Goal: Check status: Check status

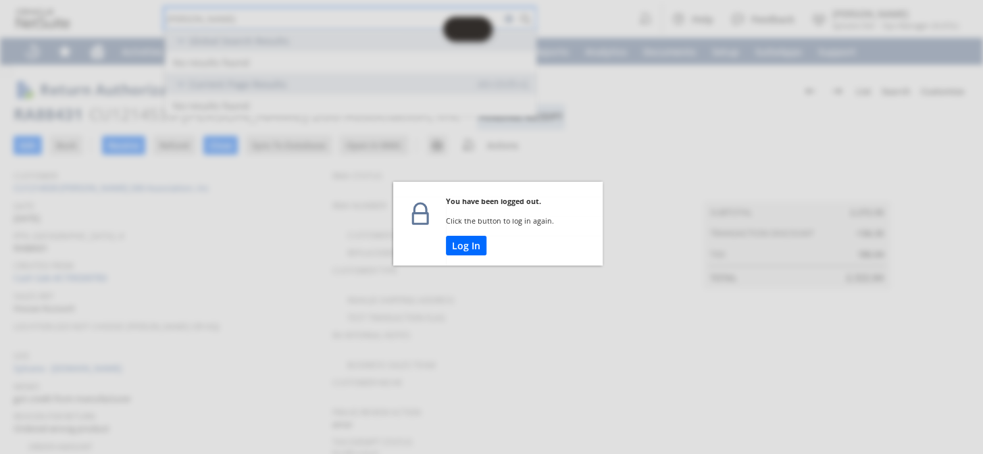
scroll to position [62, 0]
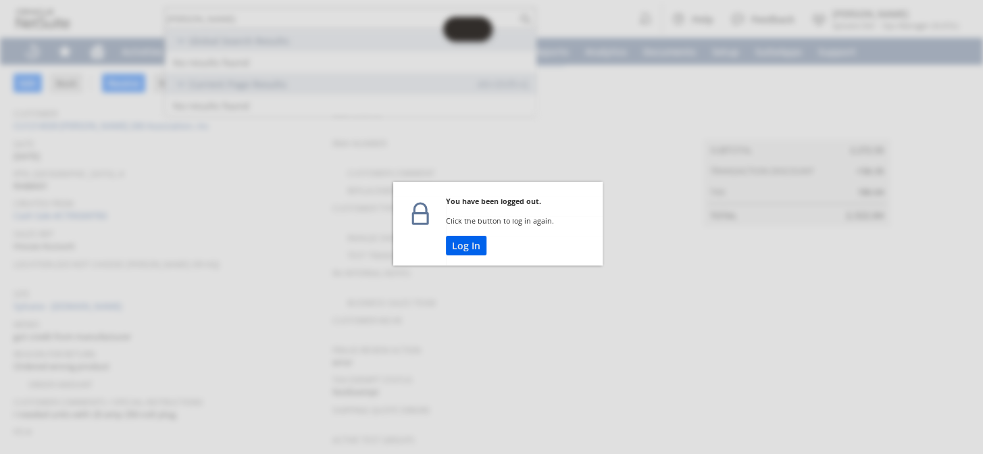
click at [460, 245] on button "Log In" at bounding box center [466, 246] width 41 height 20
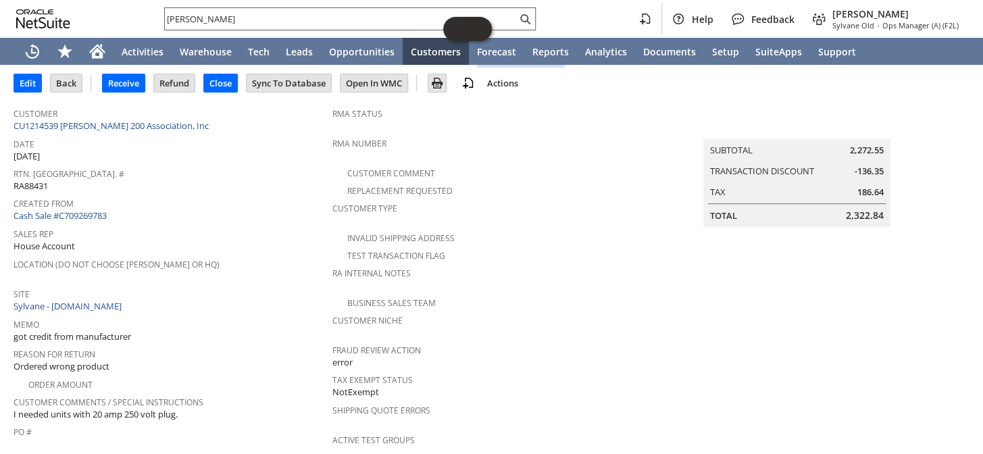
click at [234, 11] on input "Chris Sunbury" at bounding box center [341, 19] width 352 height 16
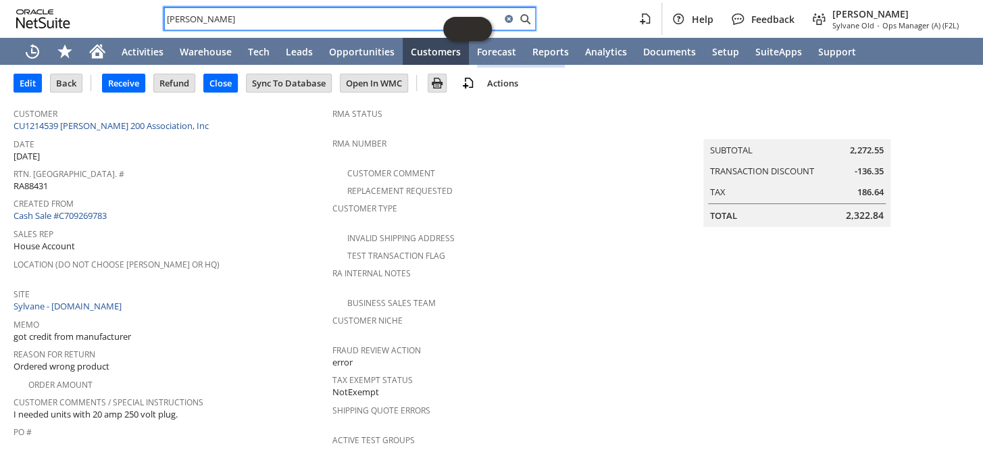
drag, startPoint x: 234, startPoint y: 10, endPoint x: 228, endPoint y: 16, distance: 8.1
click at [228, 16] on input "Chris Sunbury" at bounding box center [333, 19] width 336 height 16
drag, startPoint x: 207, startPoint y: 23, endPoint x: 141, endPoint y: 16, distance: 66.6
click at [141, 16] on div "Chris Sunbury Help Feedback Coby Miller Sylvane Old - Ops Manager (A) (F2L)" at bounding box center [491, 19] width 983 height 38
click at [242, 23] on input "text" at bounding box center [341, 19] width 352 height 16
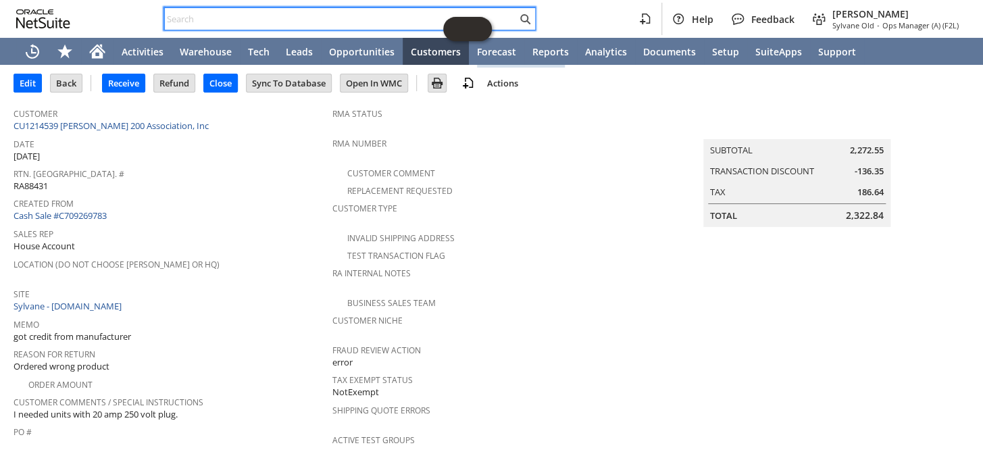
paste input "RA89440"
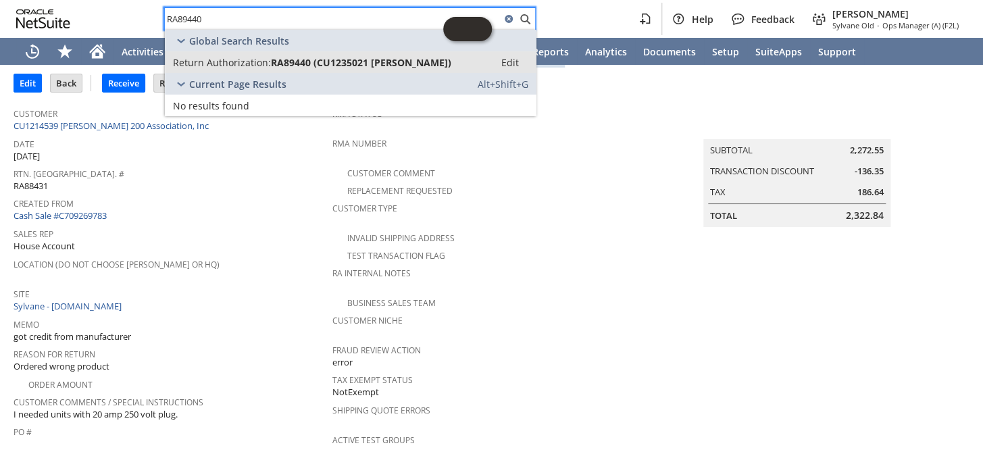
type input "RA89440"
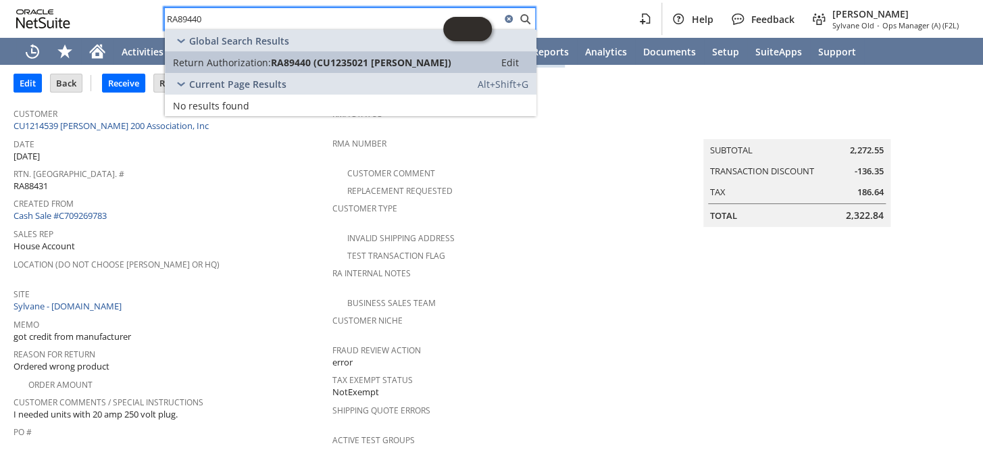
click at [310, 58] on span "RA89440 (CU1235021 Daniel Preciado)" at bounding box center [361, 62] width 180 height 13
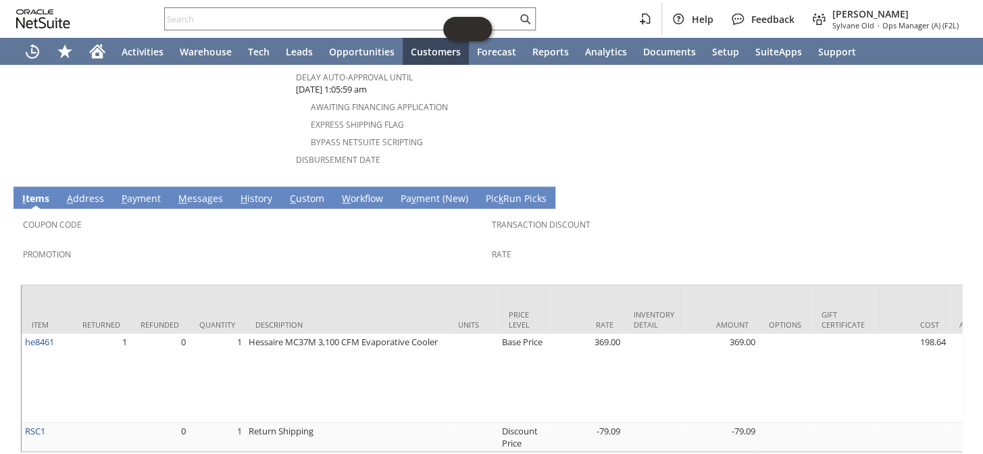
scroll to position [662, 0]
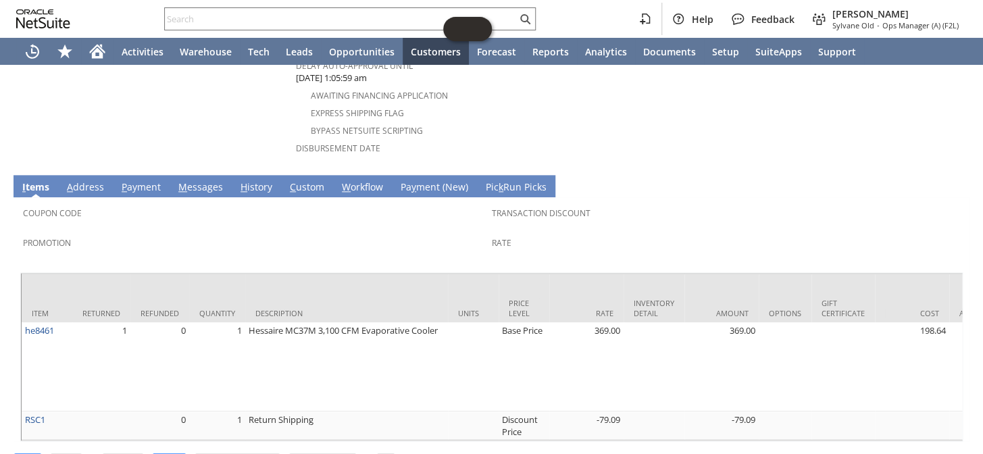
click at [251, 180] on link "H istory" at bounding box center [256, 187] width 39 height 15
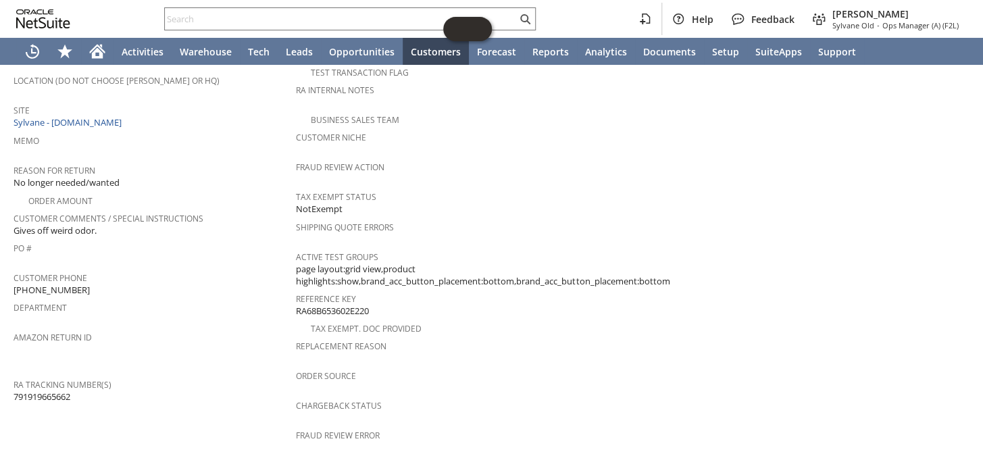
scroll to position [486, 0]
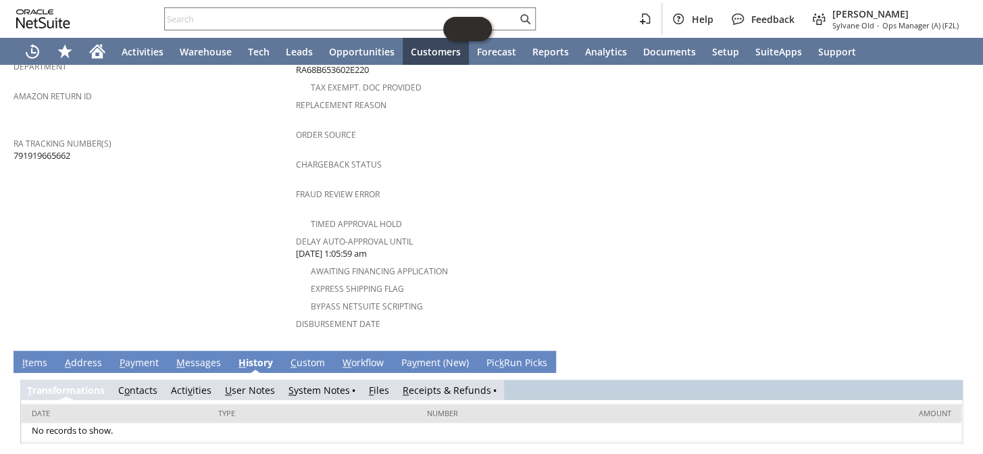
click at [319, 384] on link "S ystem Notes" at bounding box center [319, 390] width 61 height 13
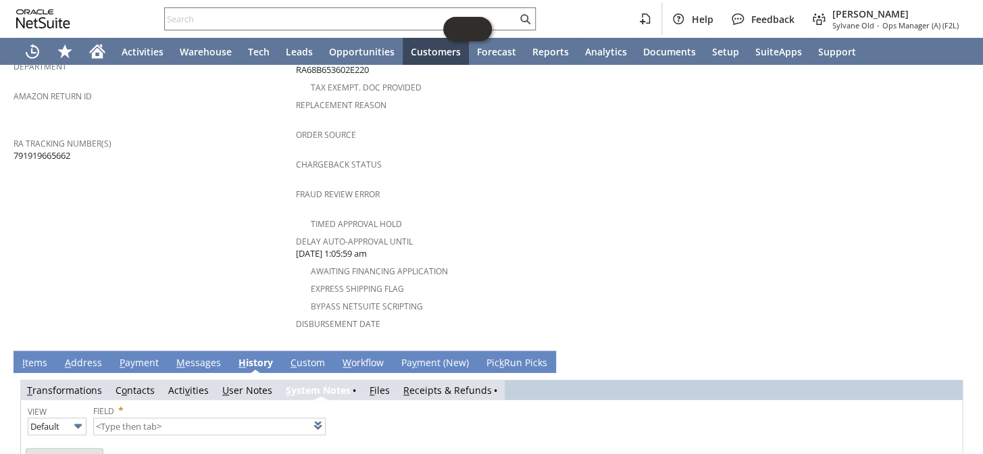
type input "1 to 25 of 69"
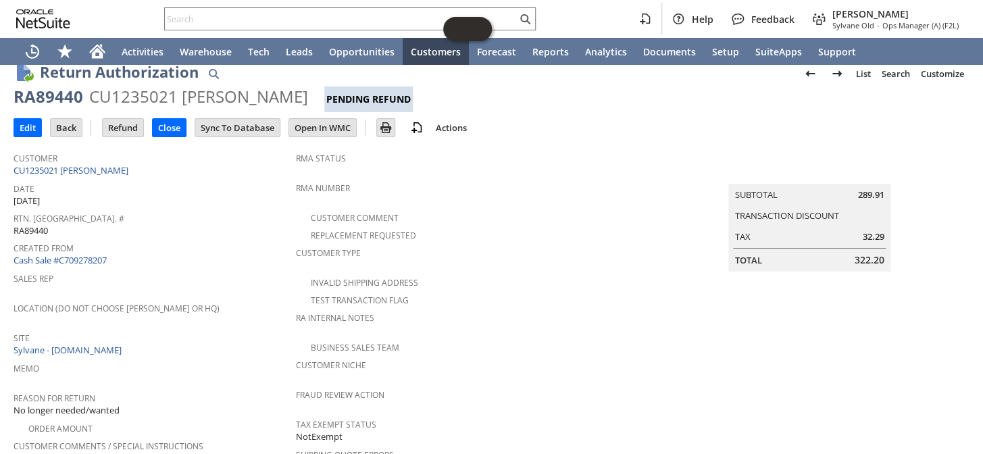
scroll to position [0, 0]
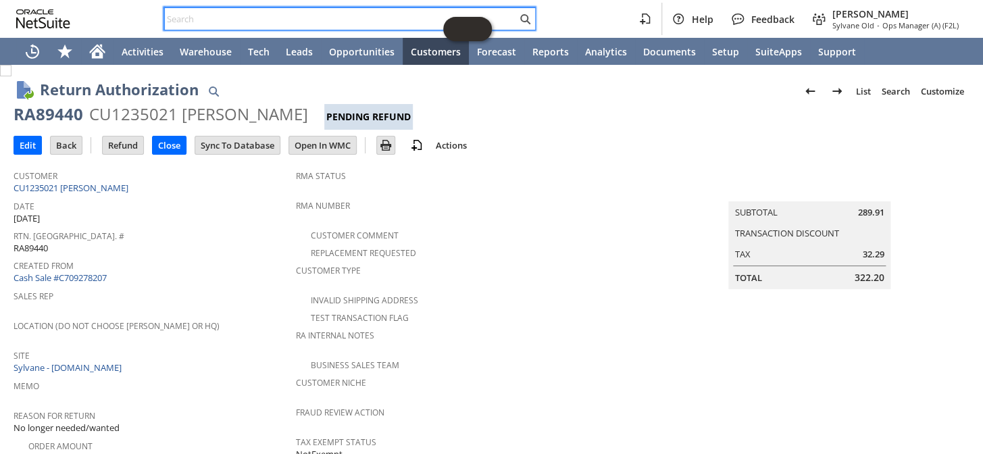
click at [257, 20] on input "text" at bounding box center [341, 19] width 352 height 16
drag, startPoint x: 257, startPoint y: 20, endPoint x: 566, endPoint y: 184, distance: 349.7
click at [566, 184] on div "RMA Status" at bounding box center [483, 180] width 374 height 28
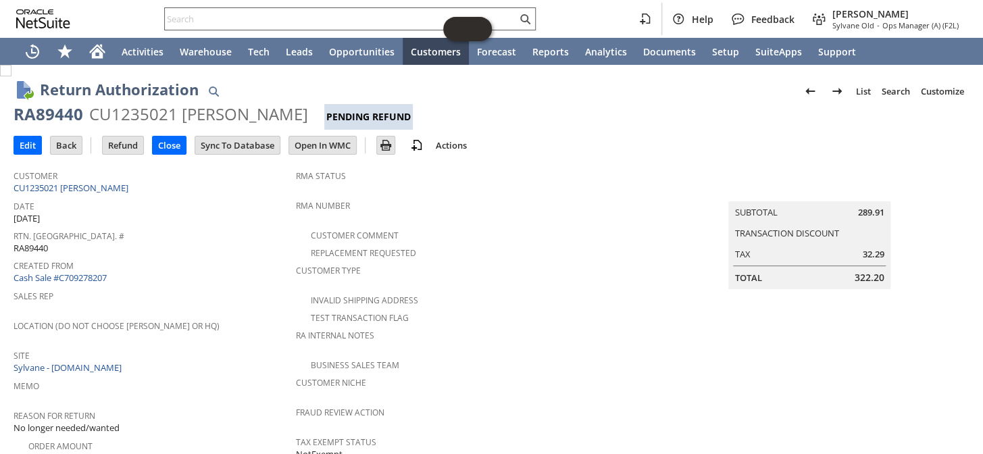
click at [259, 19] on input "text" at bounding box center [341, 19] width 352 height 16
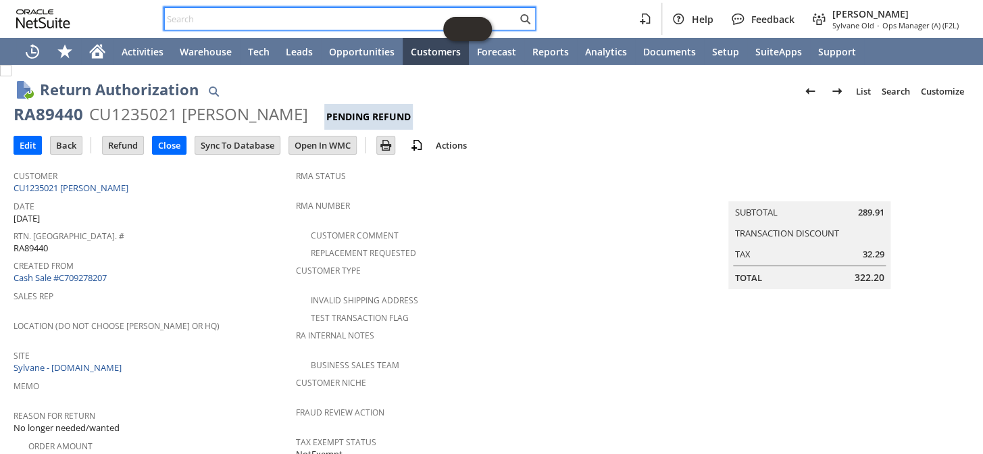
paste input "RA89440"
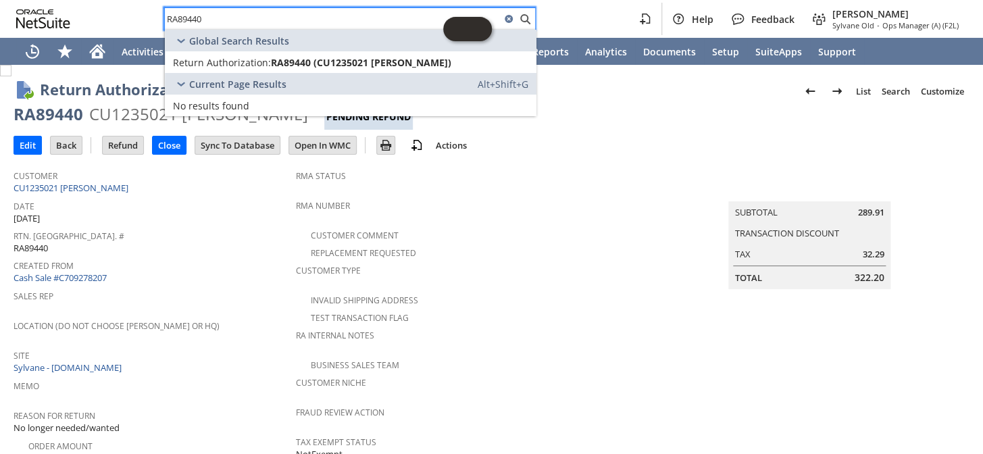
type input "RA89440"
click at [210, 264] on span "Created From" at bounding box center [152, 264] width 276 height 16
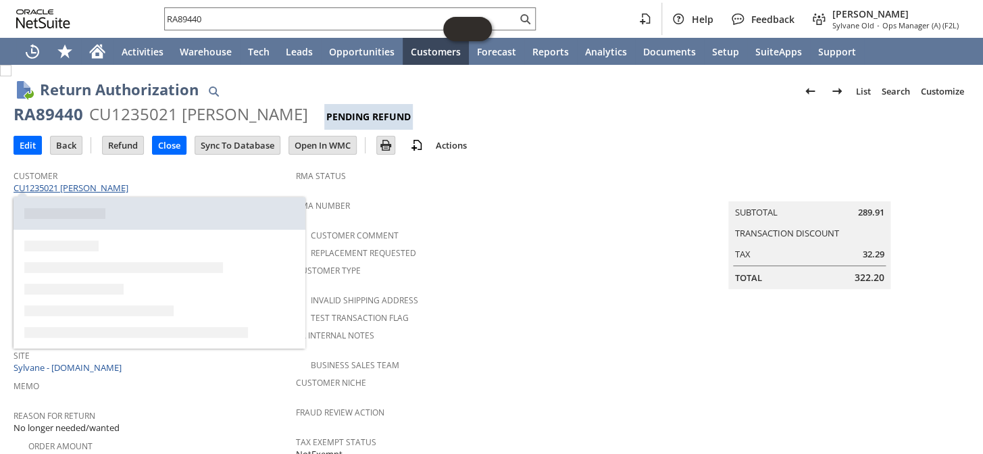
click at [117, 186] on link "CU1235021 Daniel Preciado" at bounding box center [73, 188] width 118 height 12
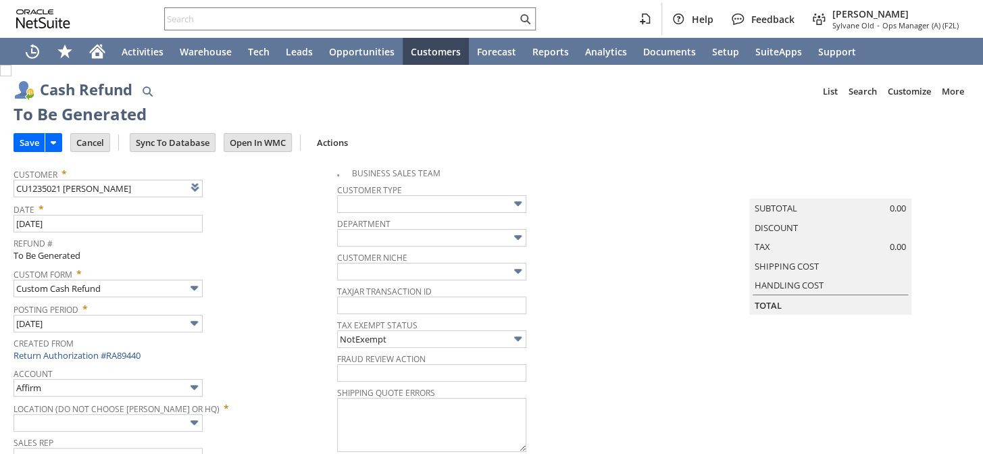
type input "Headquarters : Head... : Pending Testing"
type input "Add"
type input "Copy Previous"
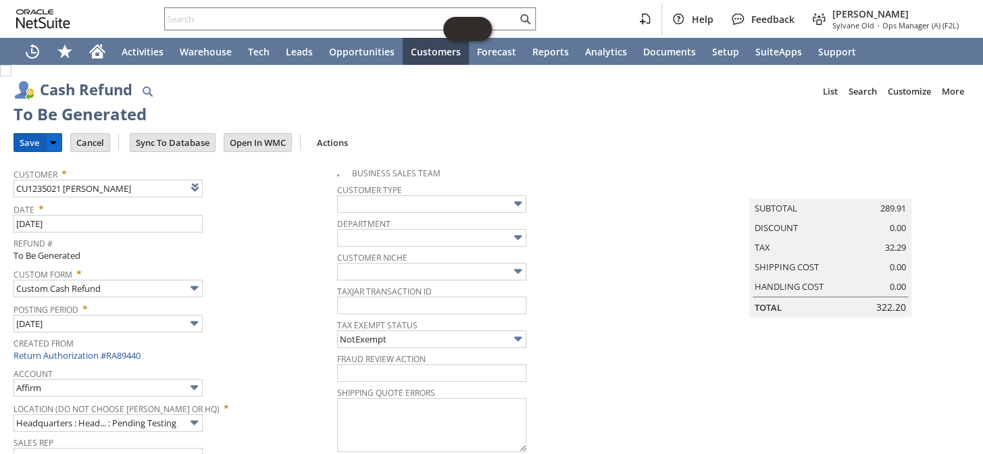
click at [24, 136] on input "Save" at bounding box center [29, 143] width 30 height 18
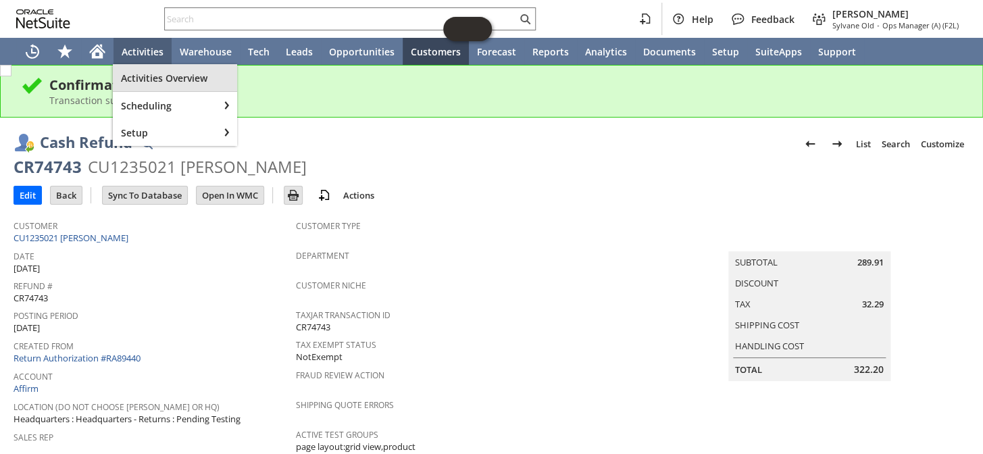
click at [203, 73] on span "Activities Overview" at bounding box center [175, 78] width 108 height 13
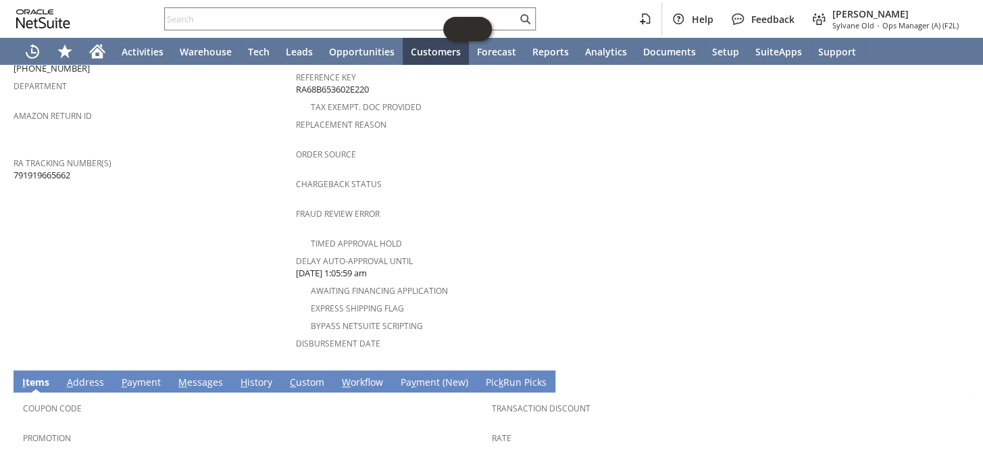
scroll to position [553, 0]
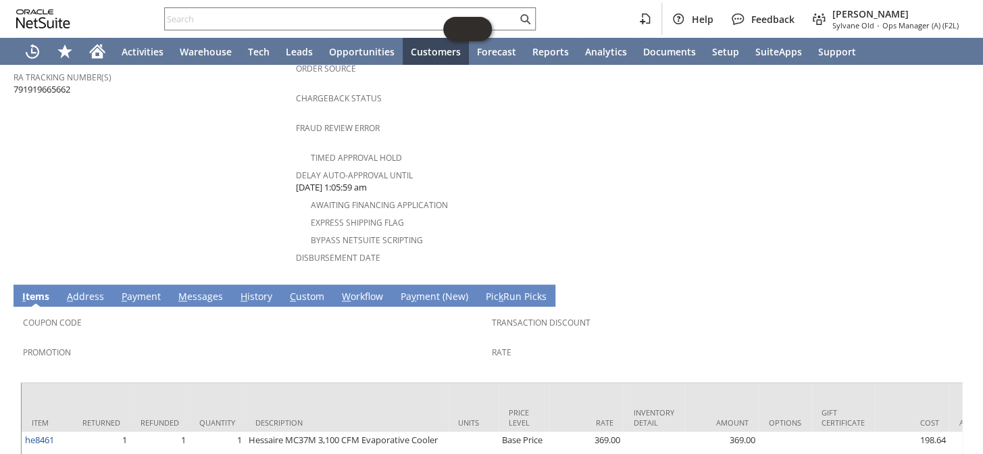
click at [260, 290] on link "H istory" at bounding box center [256, 297] width 39 height 15
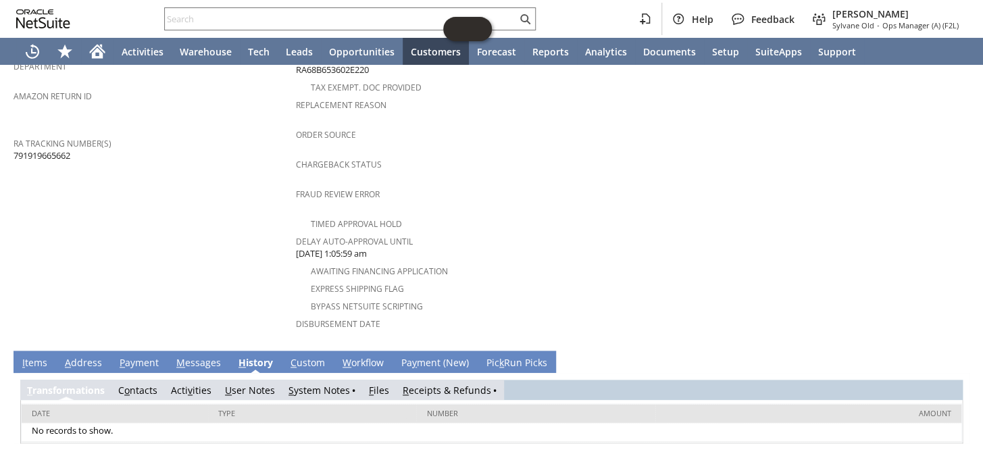
scroll to position [0, 0]
click at [296, 384] on link "S ystem Notes" at bounding box center [319, 390] width 61 height 13
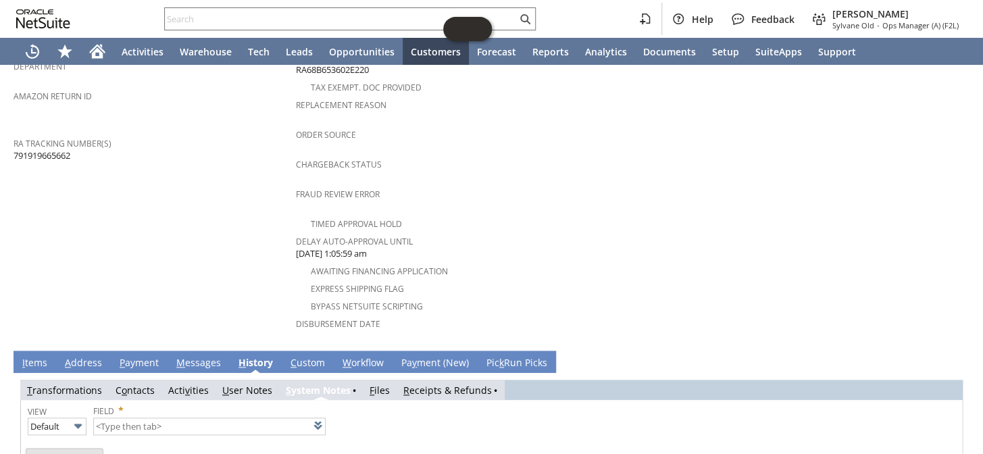
type input "1 to 25 of 72"
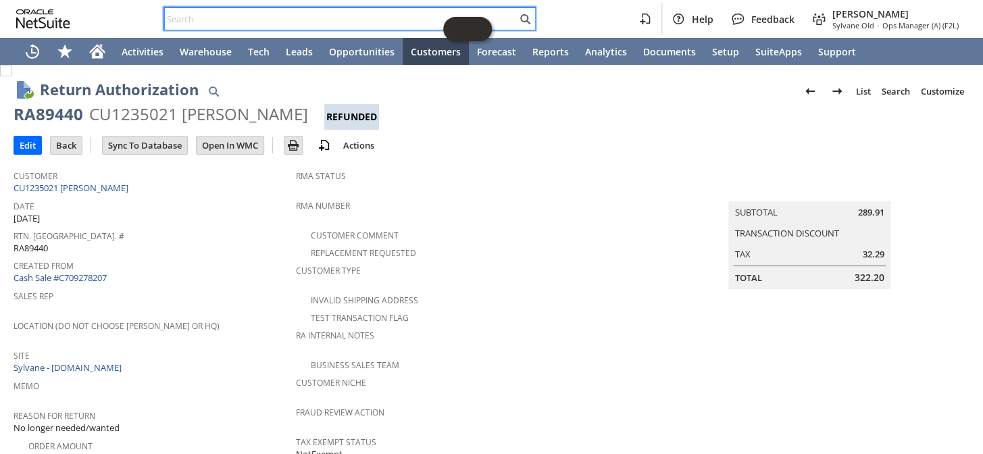
click at [282, 25] on input "text" at bounding box center [341, 19] width 352 height 16
paste input "S1351506"
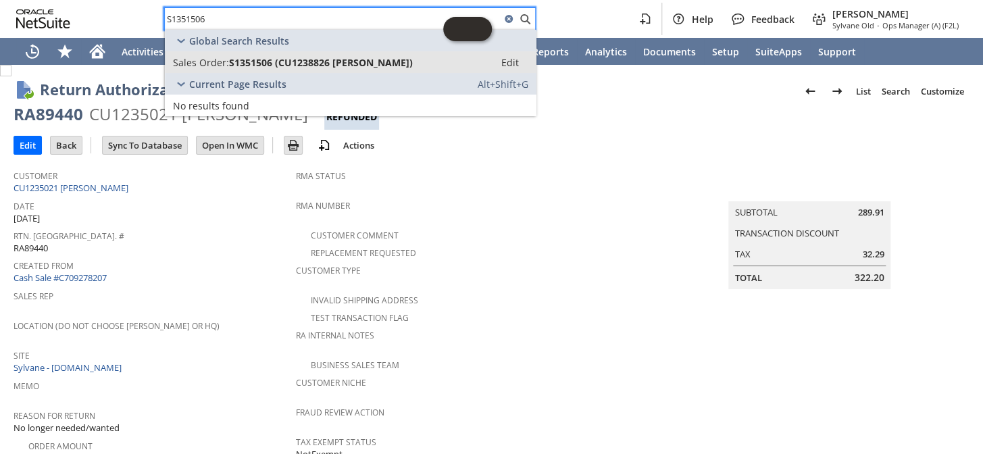
type input "S1351506"
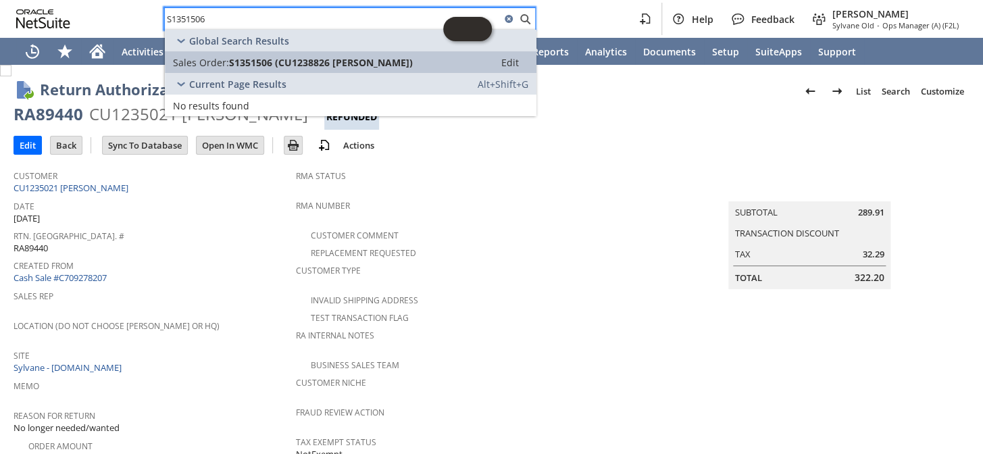
click at [291, 58] on span "S1351506 (CU1238826 Arvind Singh)" at bounding box center [321, 62] width 184 height 13
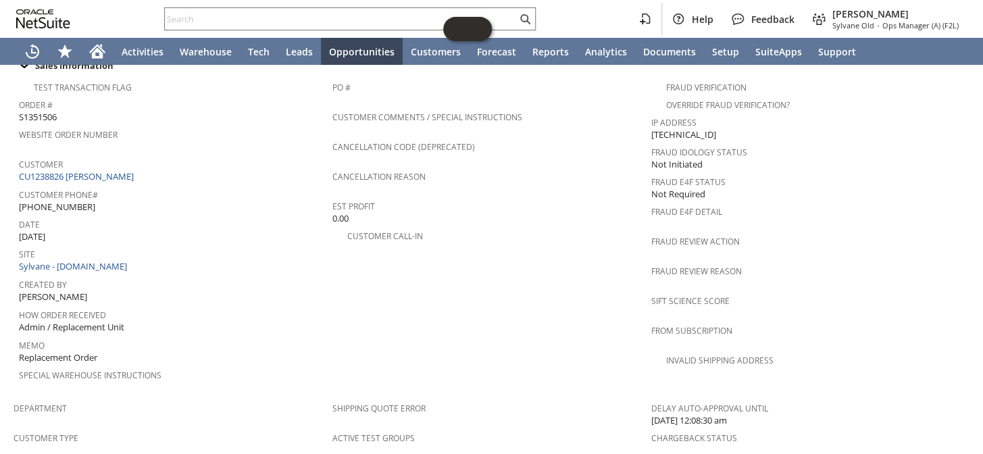
scroll to position [491, 0]
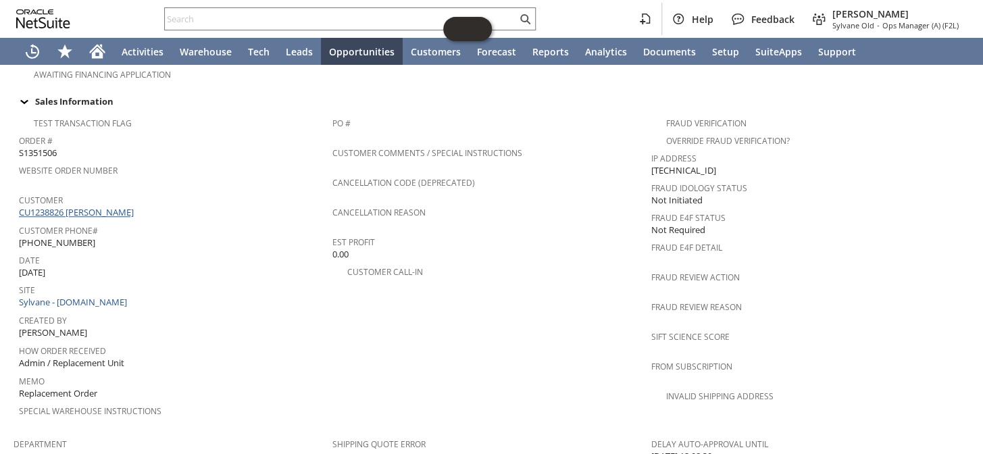
click at [88, 206] on link "CU1238826 [PERSON_NAME]" at bounding box center [78, 212] width 118 height 12
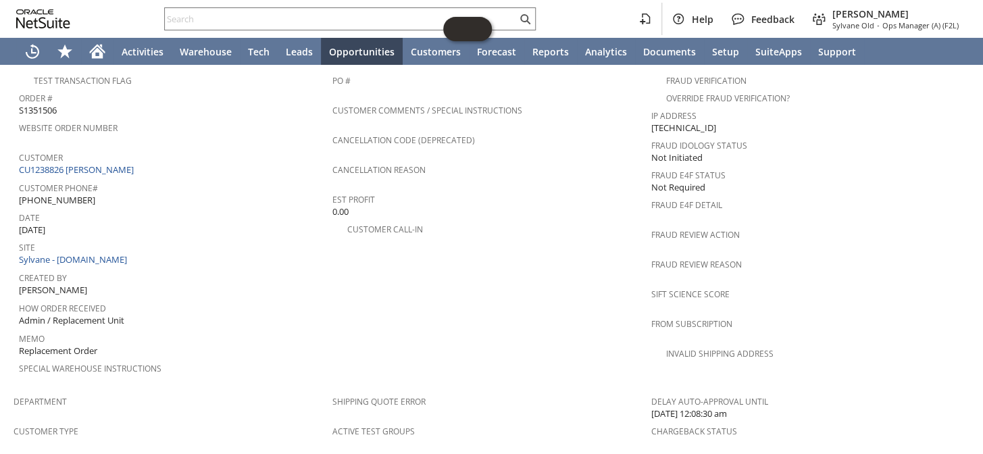
scroll to position [530, 0]
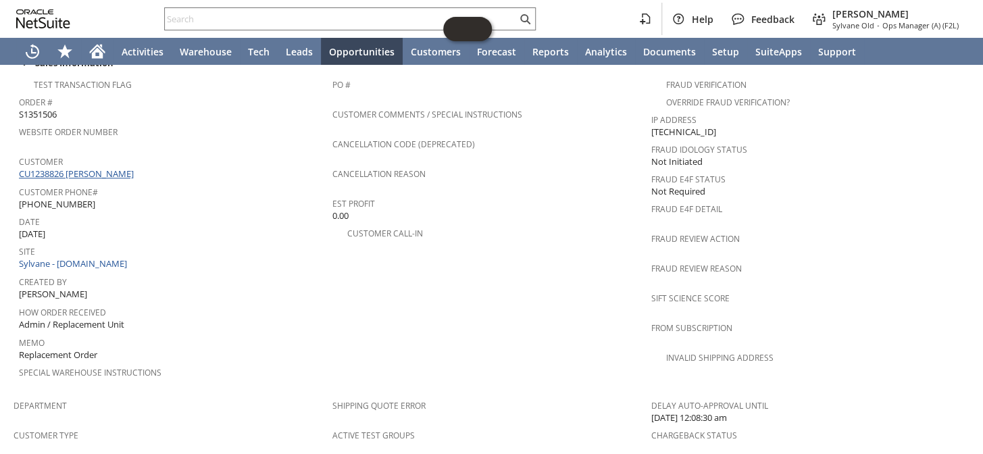
click at [87, 168] on link "CU1238826 [PERSON_NAME]" at bounding box center [78, 174] width 118 height 12
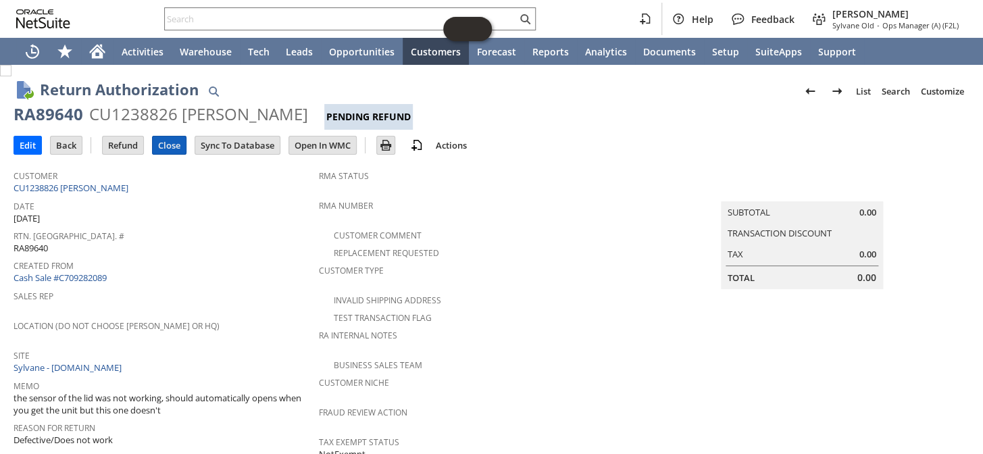
click at [166, 141] on input "Close" at bounding box center [169, 145] width 33 height 18
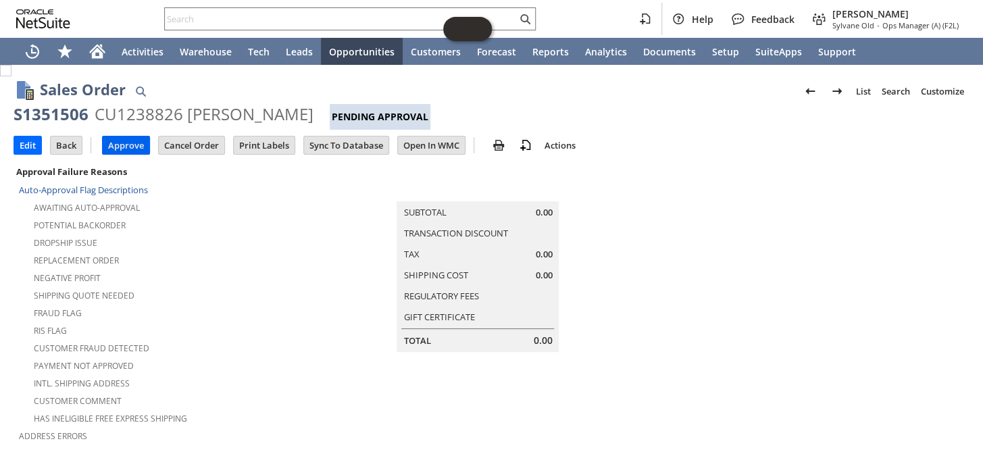
click at [126, 142] on input "Approve" at bounding box center [126, 145] width 47 height 18
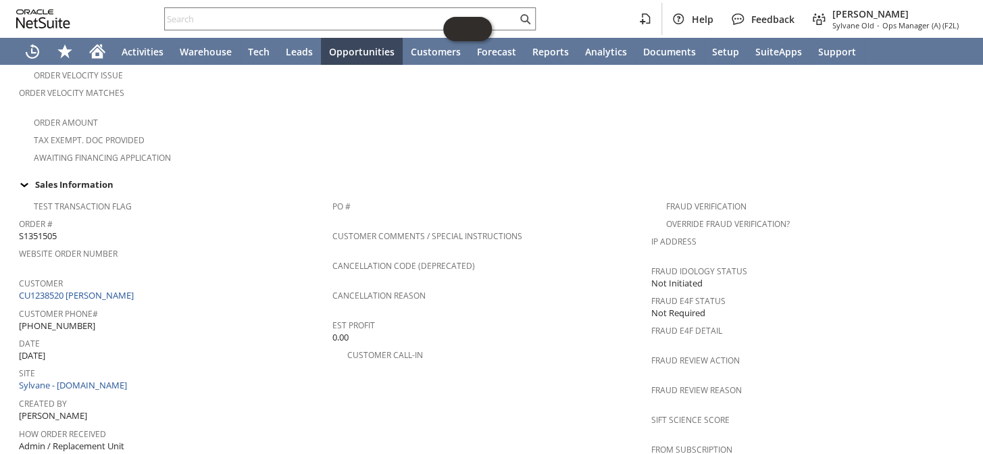
scroll to position [361, 0]
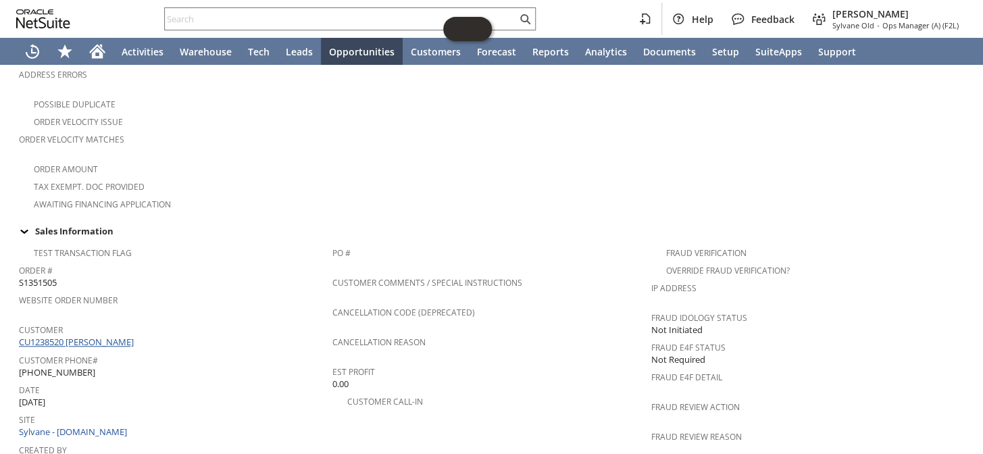
click at [72, 336] on link "CU1238520 [PERSON_NAME]" at bounding box center [78, 342] width 118 height 12
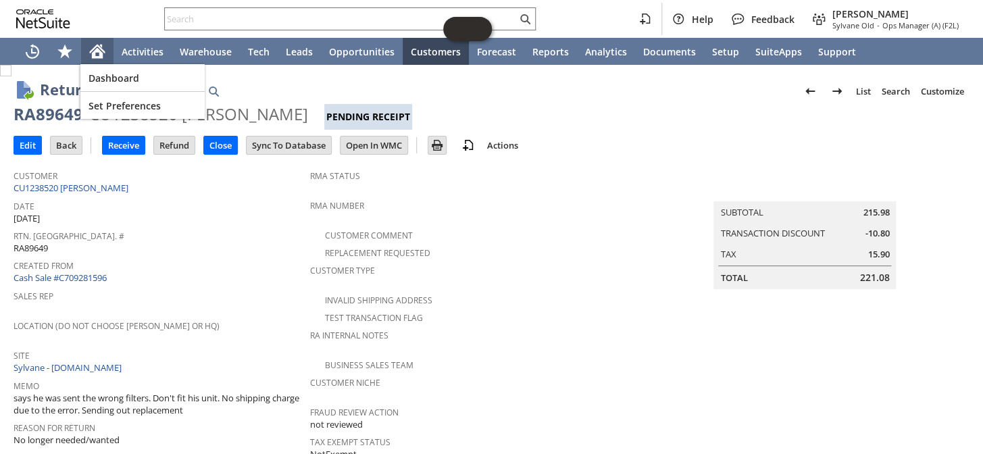
click at [105, 49] on div "Home" at bounding box center [97, 51] width 32 height 27
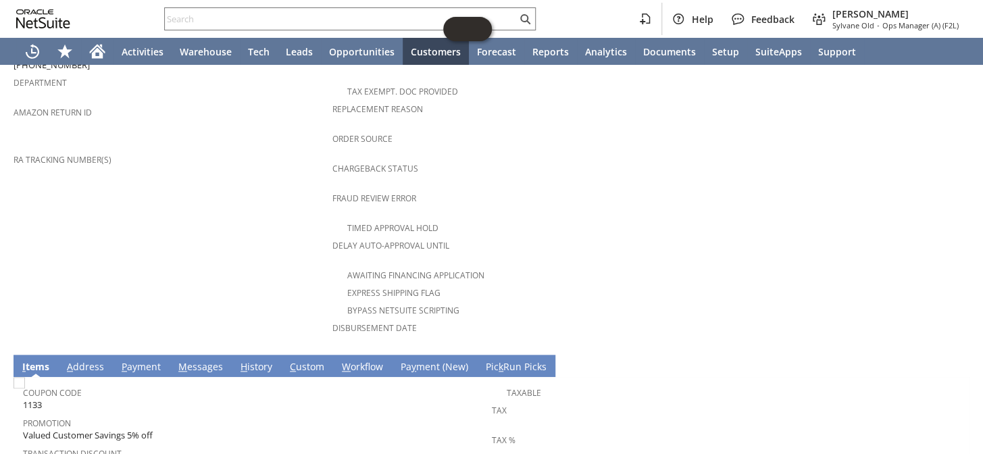
scroll to position [553, 0]
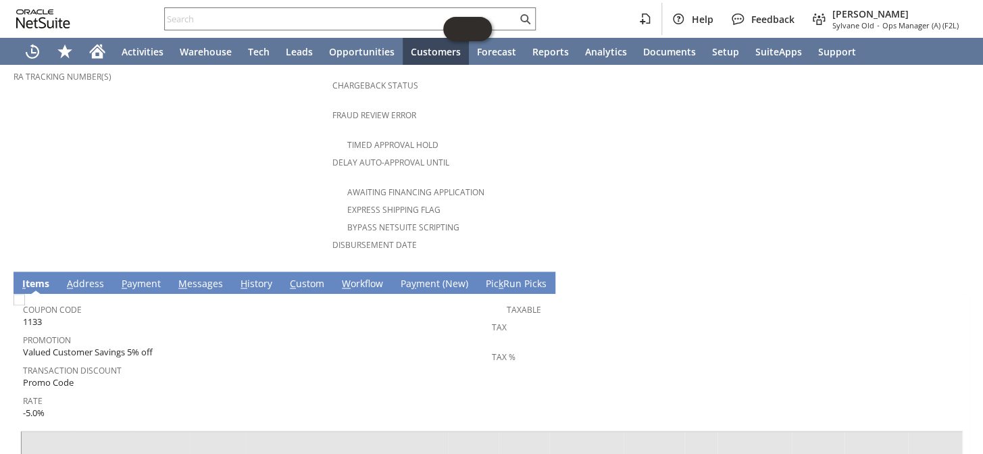
click at [259, 277] on link "H istory" at bounding box center [256, 284] width 39 height 15
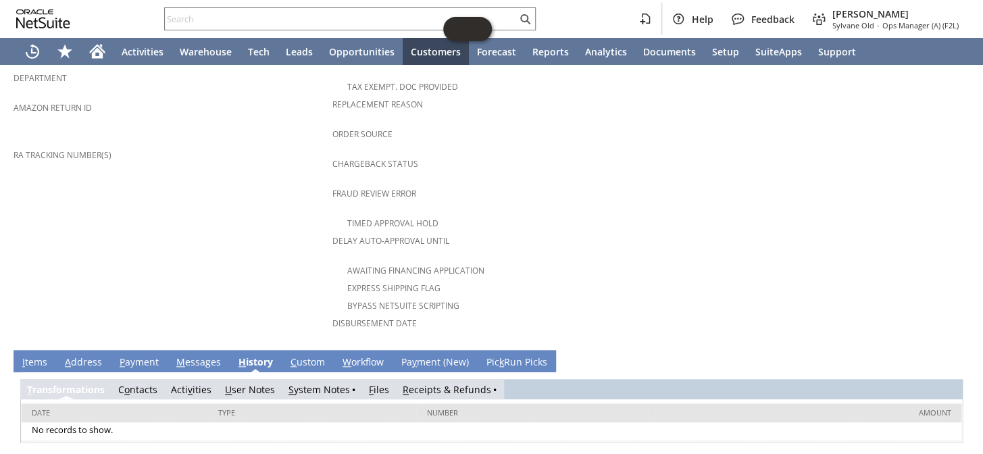
scroll to position [0, 0]
click at [309, 383] on link "S ystem Notes" at bounding box center [319, 389] width 61 height 13
